Goal: Navigation & Orientation: Find specific page/section

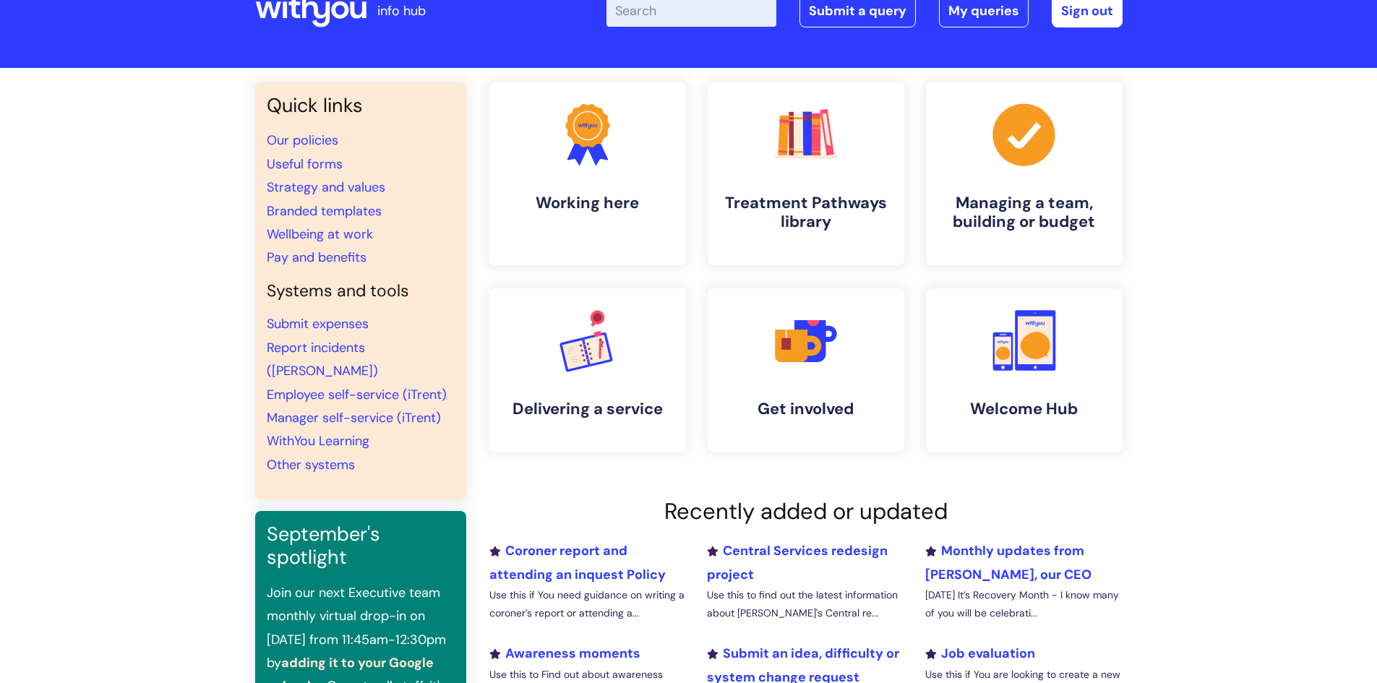
scroll to position [72, 0]
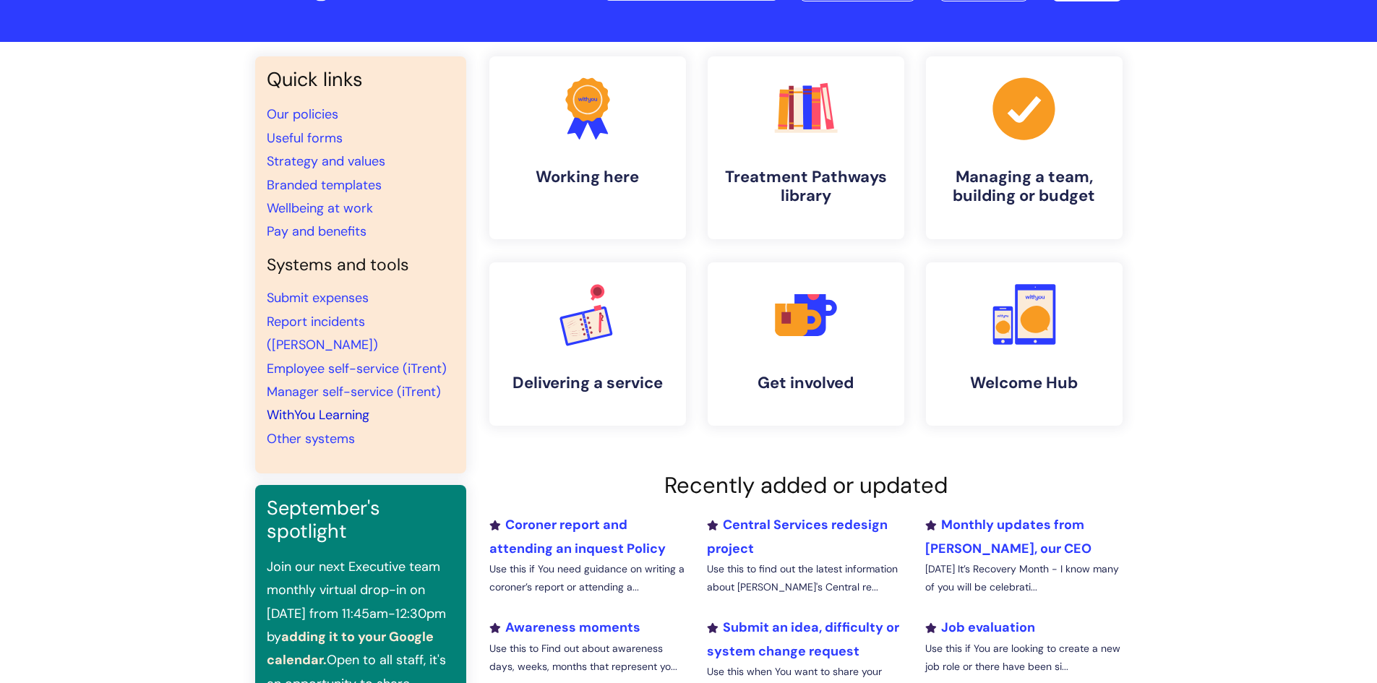
click at [329, 406] on link "WithYou Learning" at bounding box center [318, 414] width 103 height 17
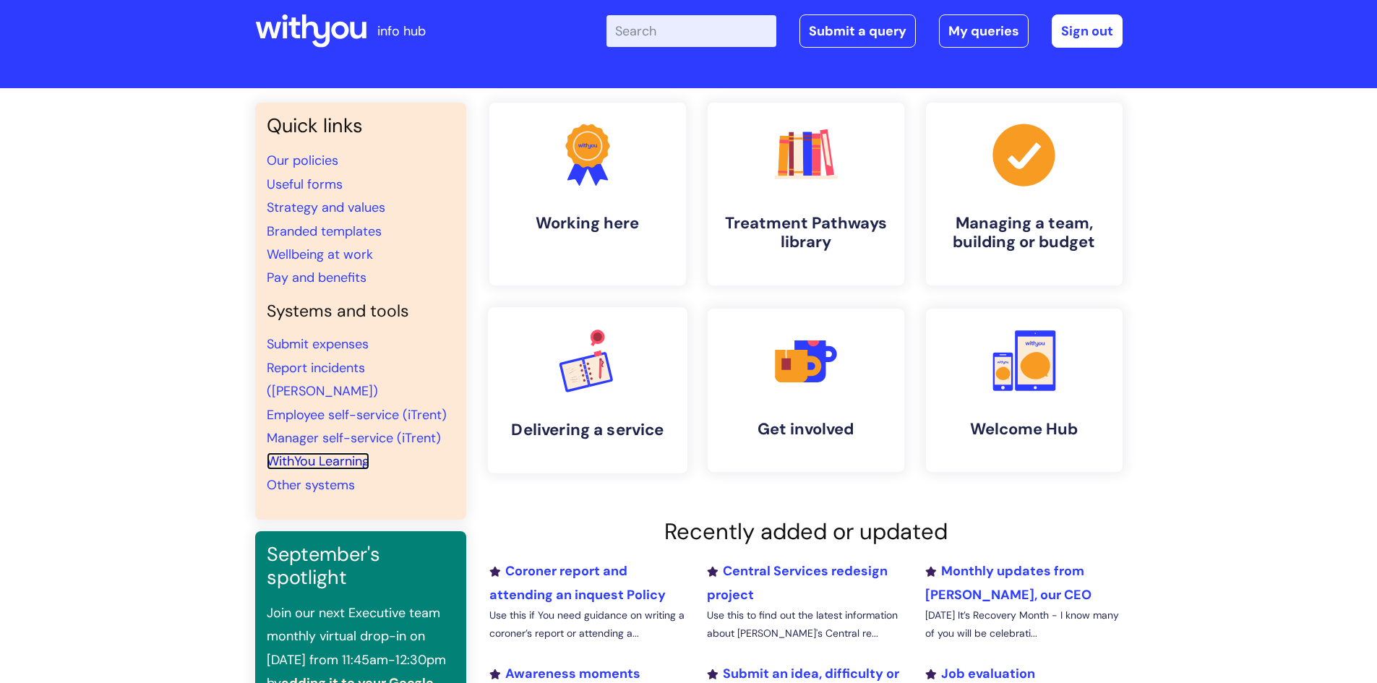
scroll to position [0, 0]
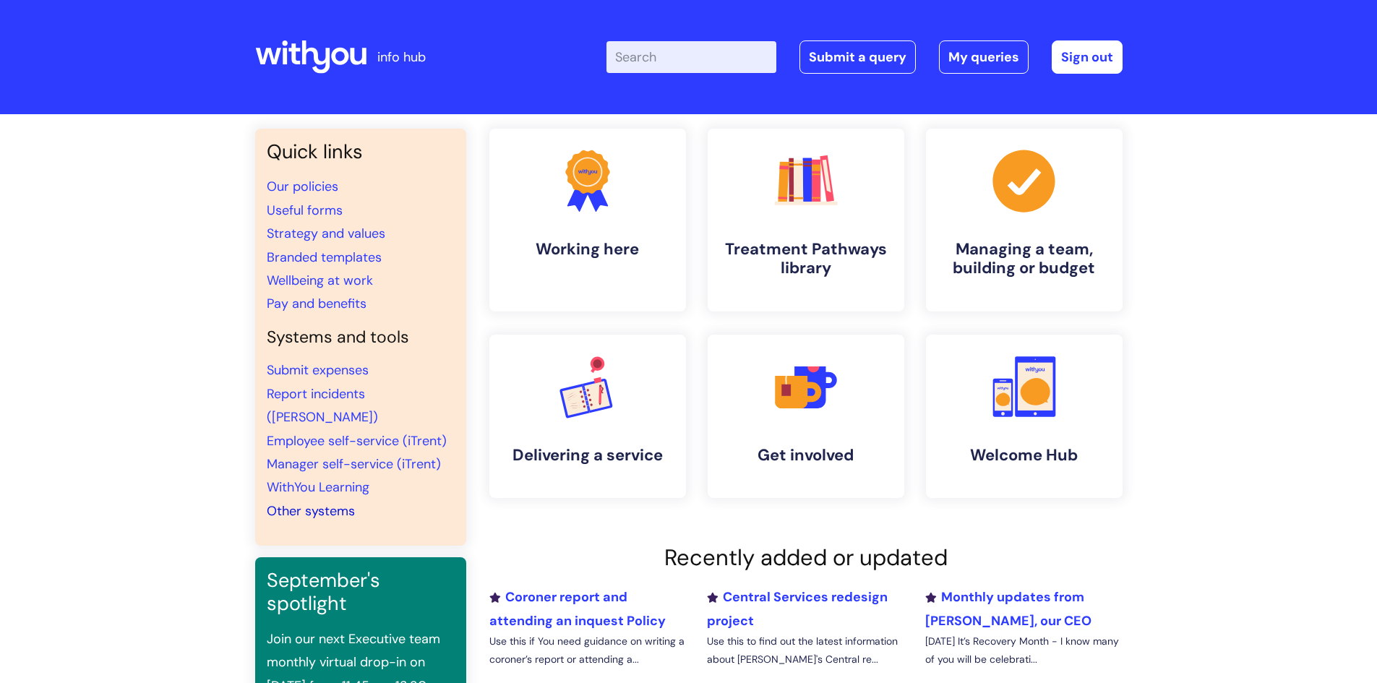
click at [333, 502] on link "Other systems" at bounding box center [311, 510] width 88 height 17
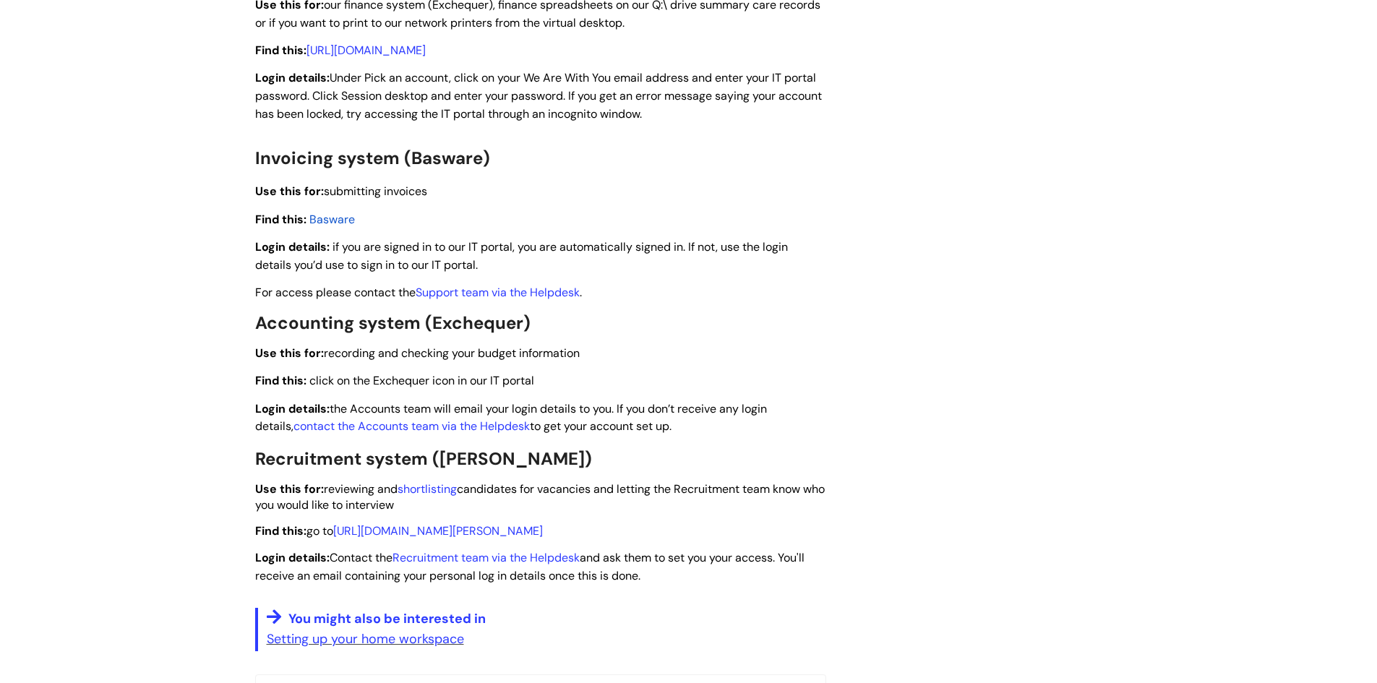
scroll to position [1879, 0]
